Goal: Information Seeking & Learning: Learn about a topic

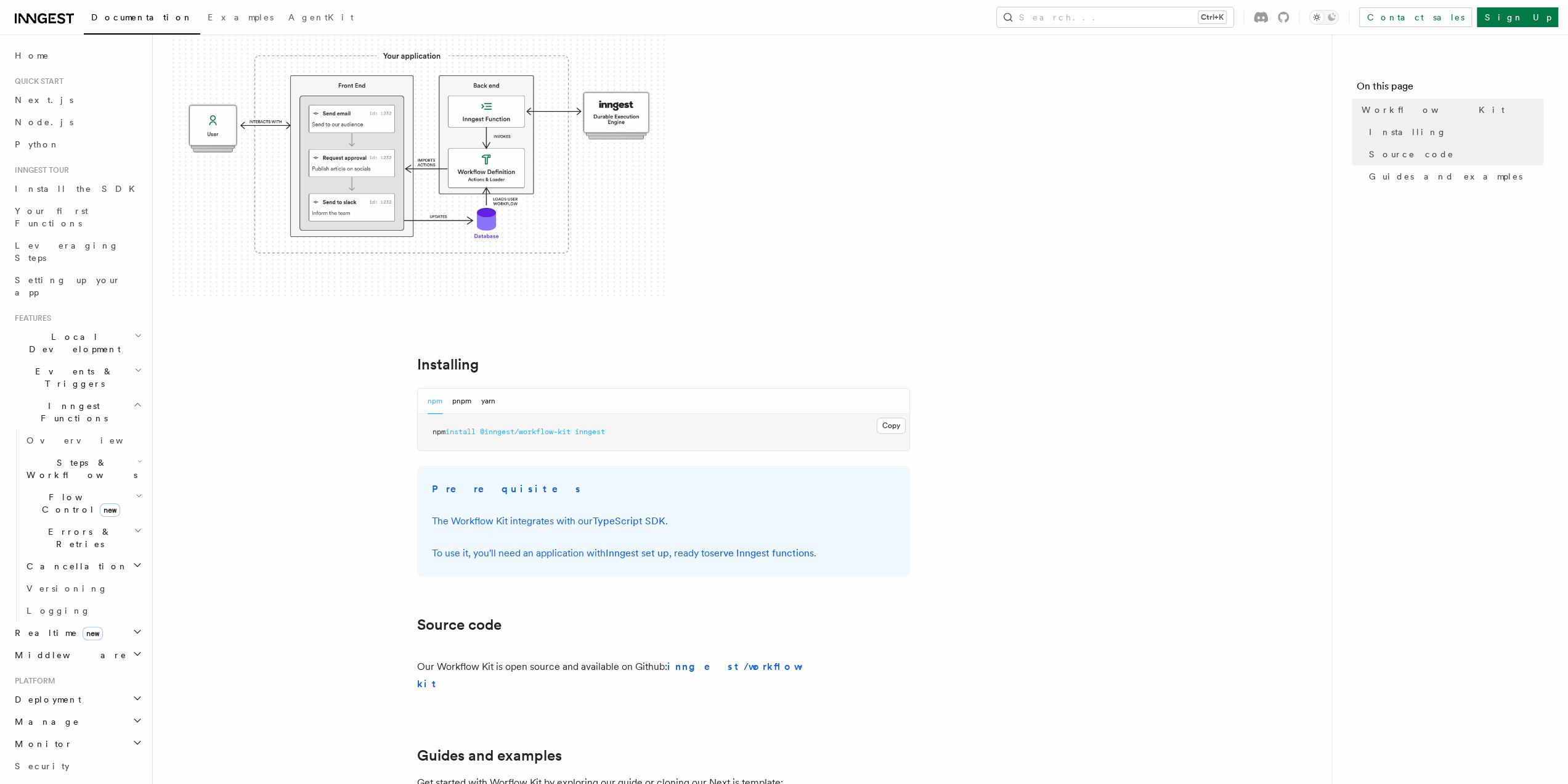
scroll to position [525, 0]
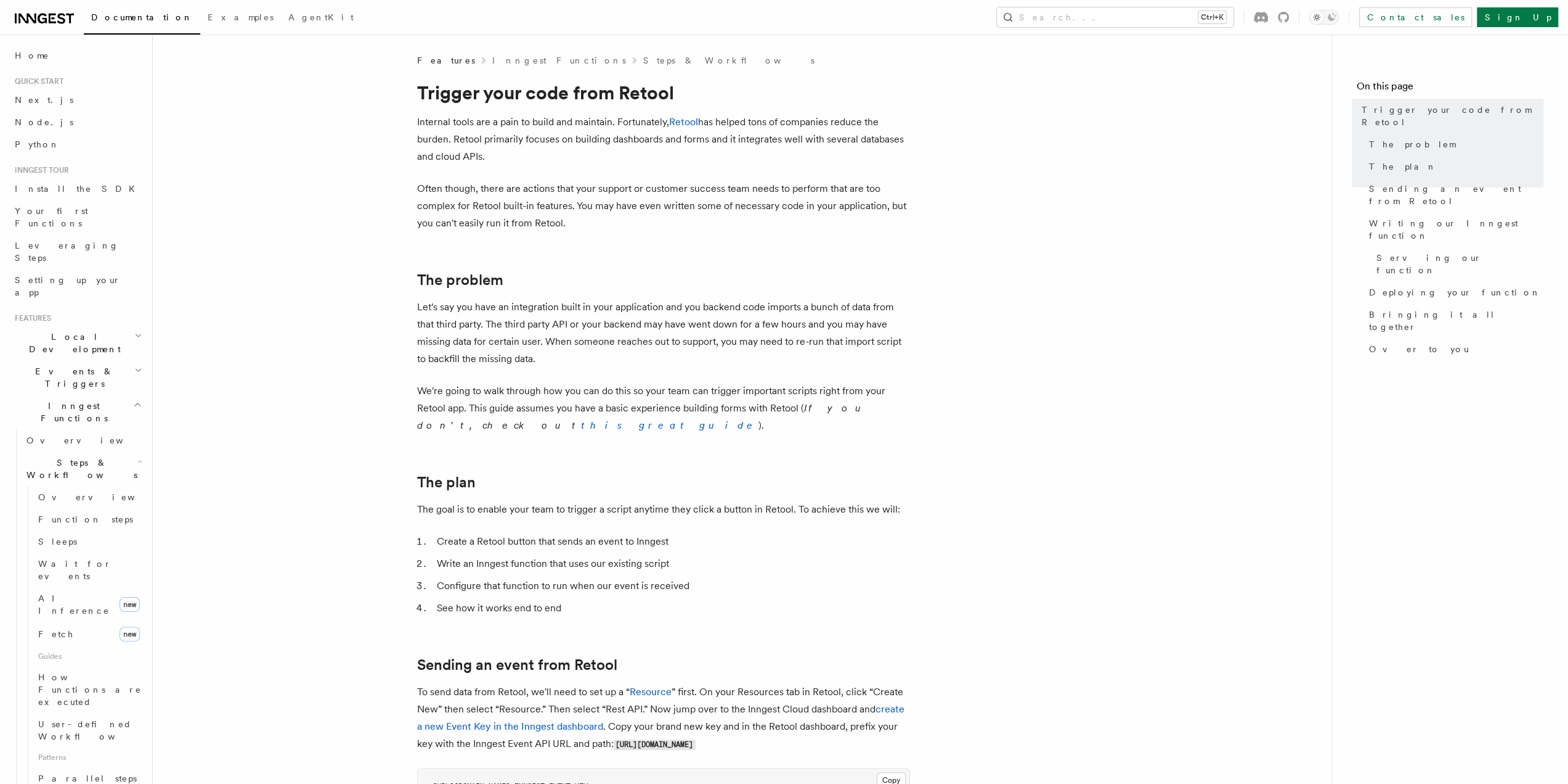
click at [687, 129] on p "Internal tools are a pain to build and maintain. Fortunately, Retool has helped…" at bounding box center [663, 140] width 493 height 51
click at [686, 121] on link "Retool" at bounding box center [684, 121] width 29 height 12
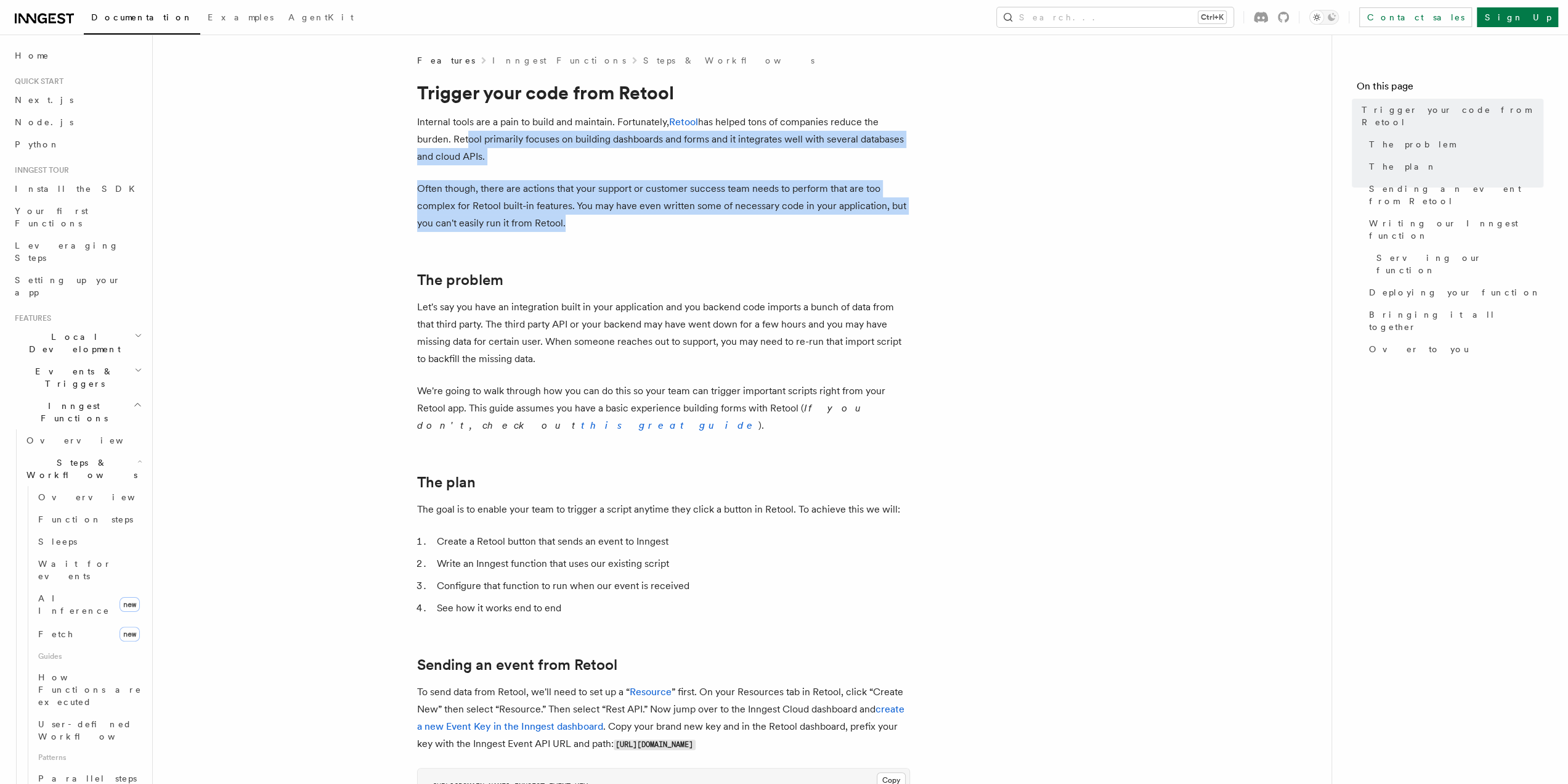
drag, startPoint x: 462, startPoint y: 134, endPoint x: 618, endPoint y: 229, distance: 182.6
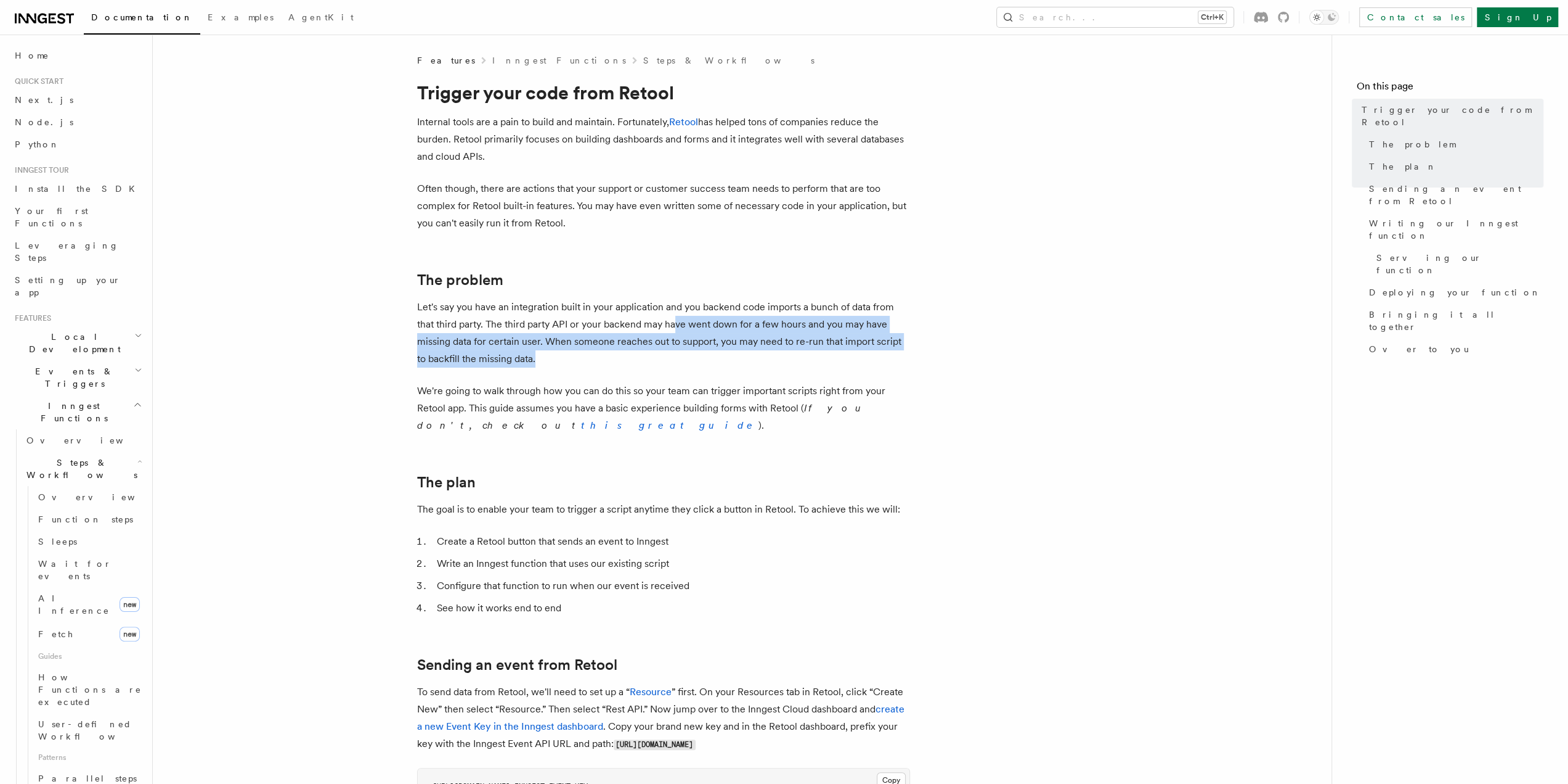
drag, startPoint x: 646, startPoint y: 352, endPoint x: 647, endPoint y: 342, distance: 10.0
click at [668, 333] on p "Let's say you have an integration built in your application and you backend cod…" at bounding box center [663, 332] width 493 height 69
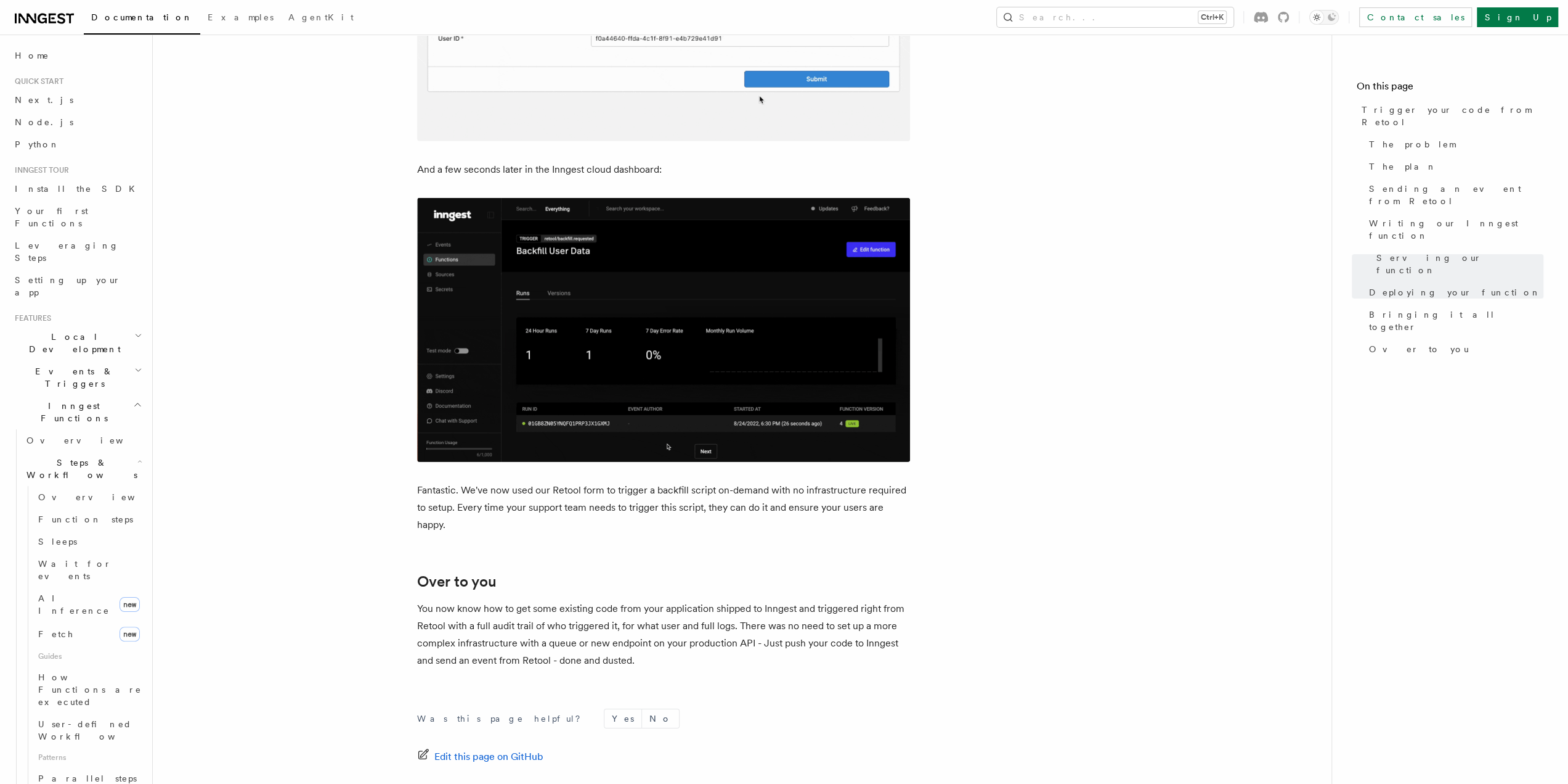
scroll to position [3880, 0]
